Goal: Information Seeking & Learning: Learn about a topic

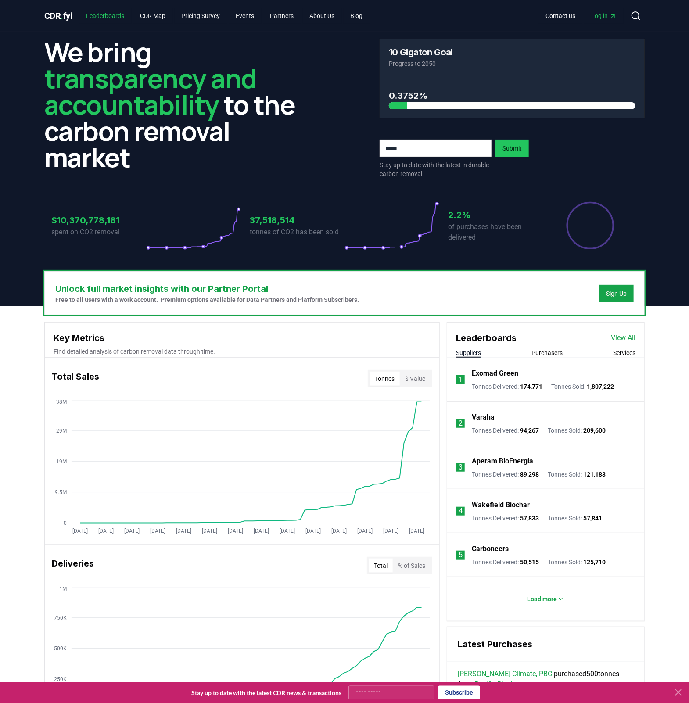
click at [108, 20] on link "Leaderboards" at bounding box center [105, 16] width 52 height 16
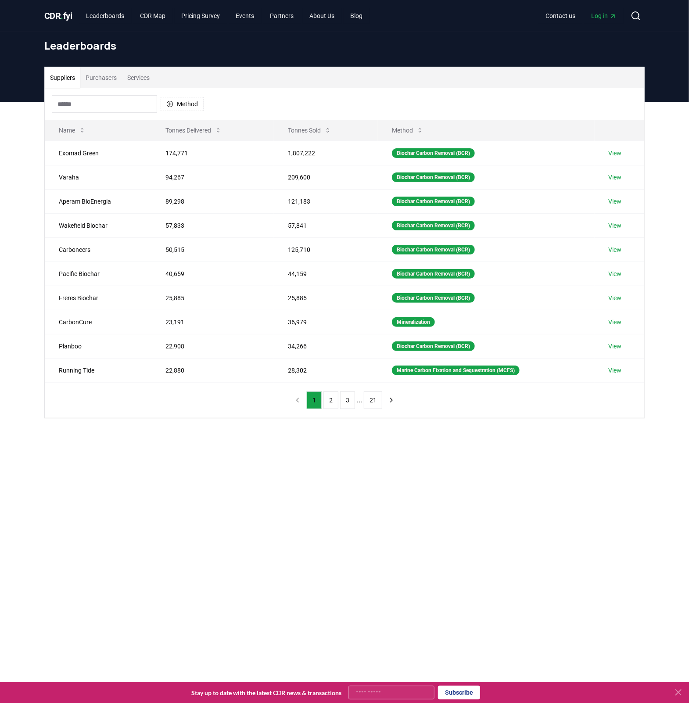
click at [103, 76] on button "Purchasers" at bounding box center [101, 77] width 42 height 21
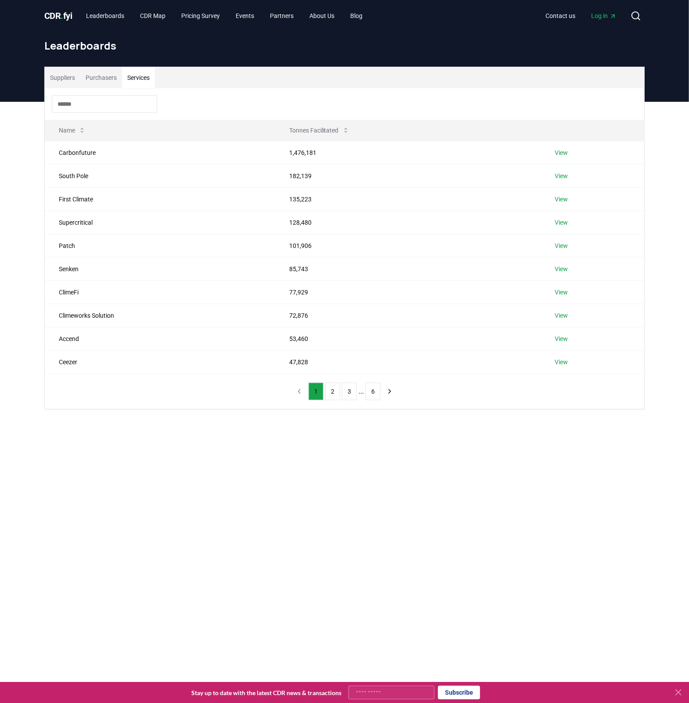
click at [144, 82] on button "Services" at bounding box center [138, 77] width 33 height 21
click at [75, 87] on div "Suppliers Purchasers Services Name Tonnes Facilitated Carbonfuture 1,476,181 Vi…" at bounding box center [345, 238] width 600 height 342
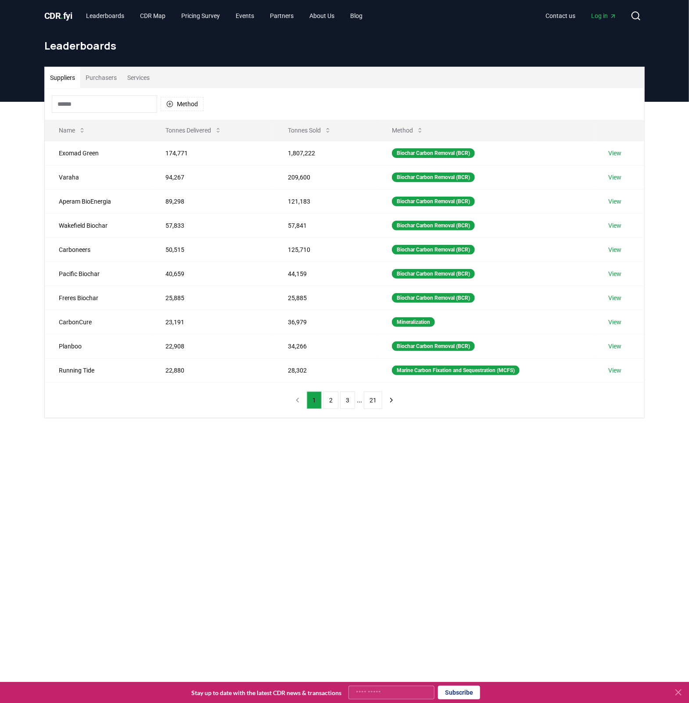
click at [71, 81] on button "Suppliers" at bounding box center [63, 77] width 36 height 21
click at [317, 126] on button "Tonnes Sold" at bounding box center [310, 131] width 58 height 18
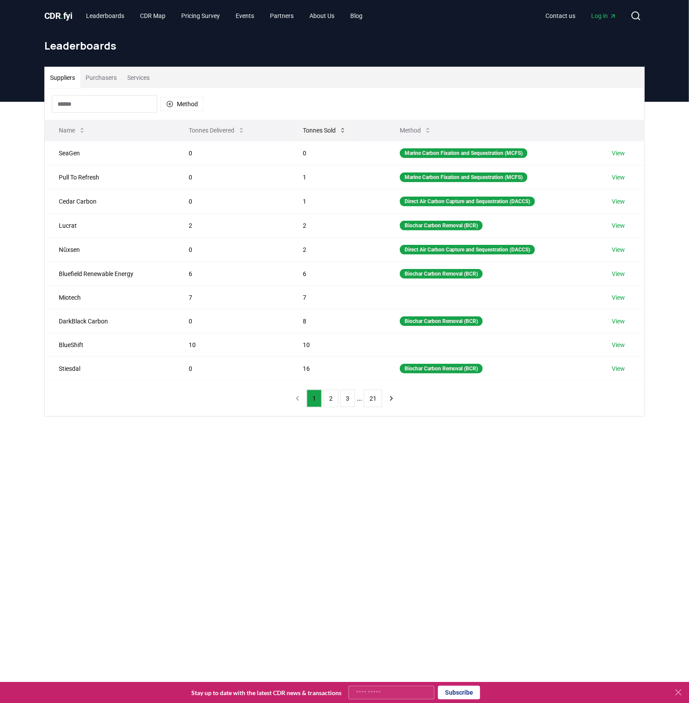
click at [317, 126] on button "Tonnes Sold" at bounding box center [325, 131] width 58 height 18
